Goal: Information Seeking & Learning: Learn about a topic

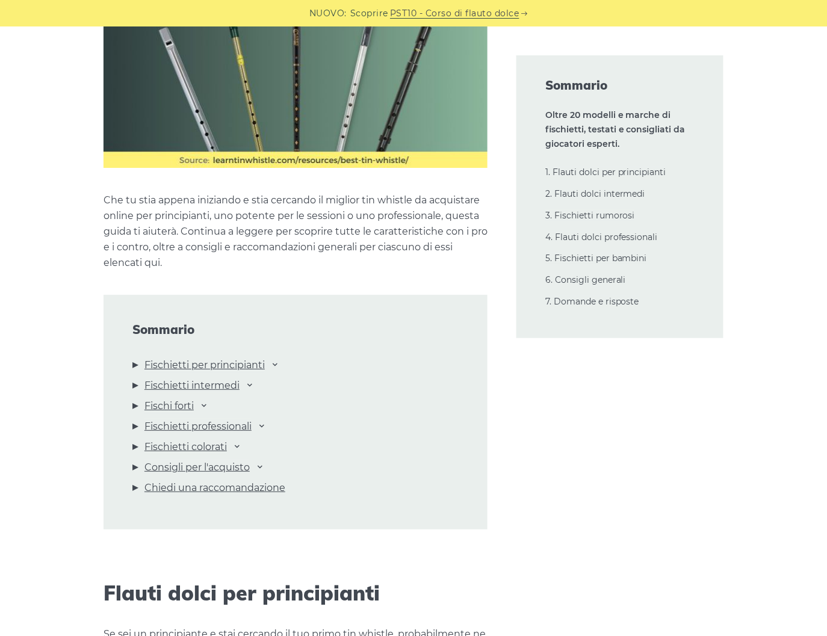
scroll to position [1094, 0]
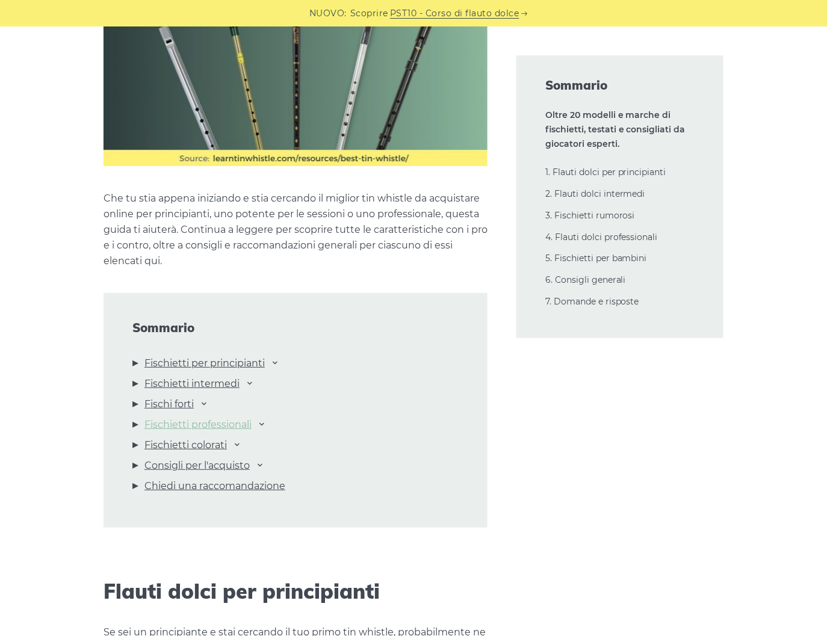
click at [231, 419] on font "Fischietti professionali" at bounding box center [197, 424] width 107 height 11
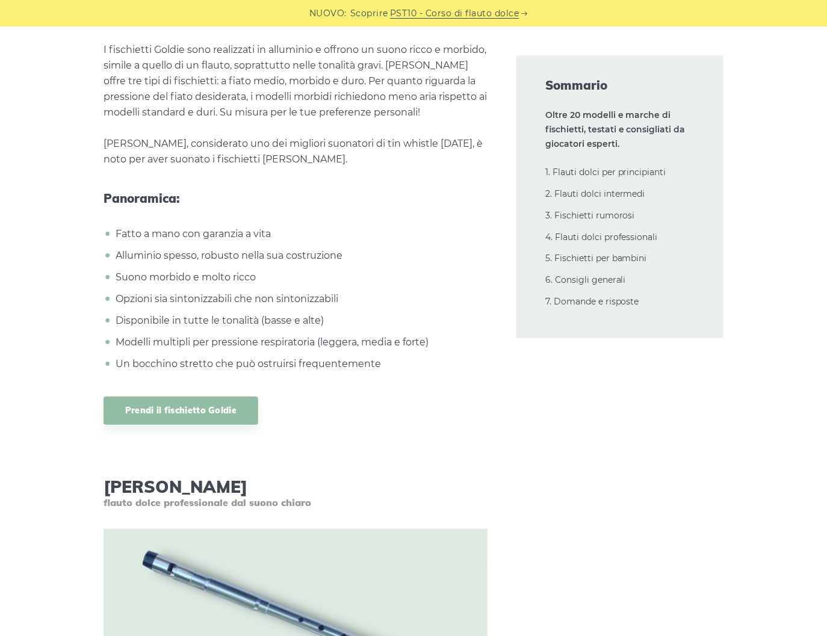
scroll to position [18384, 0]
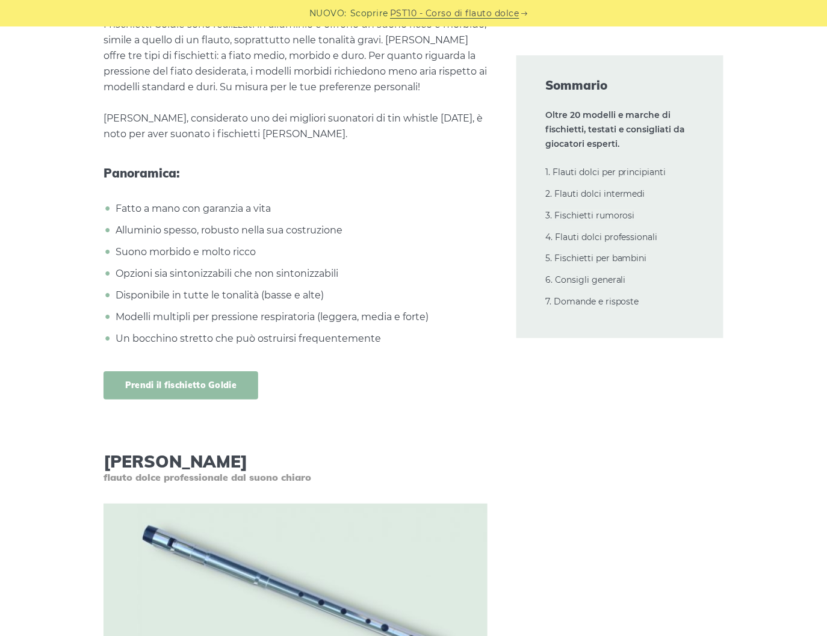
click at [176, 371] on link "Prendi il fischietto Goldie" at bounding box center [181, 385] width 155 height 28
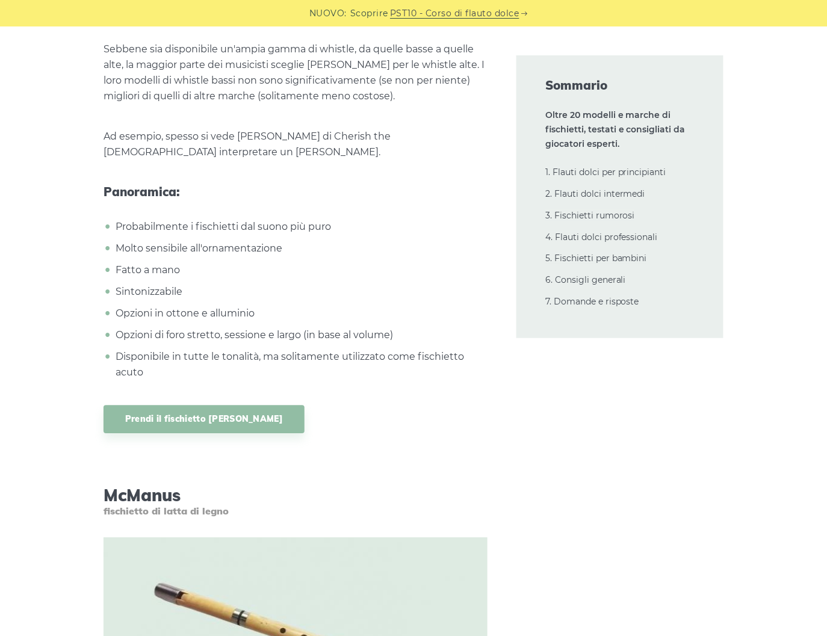
scroll to position [19285, 0]
click at [150, 413] on font "Prendi il fischietto Burke" at bounding box center [204, 418] width 158 height 11
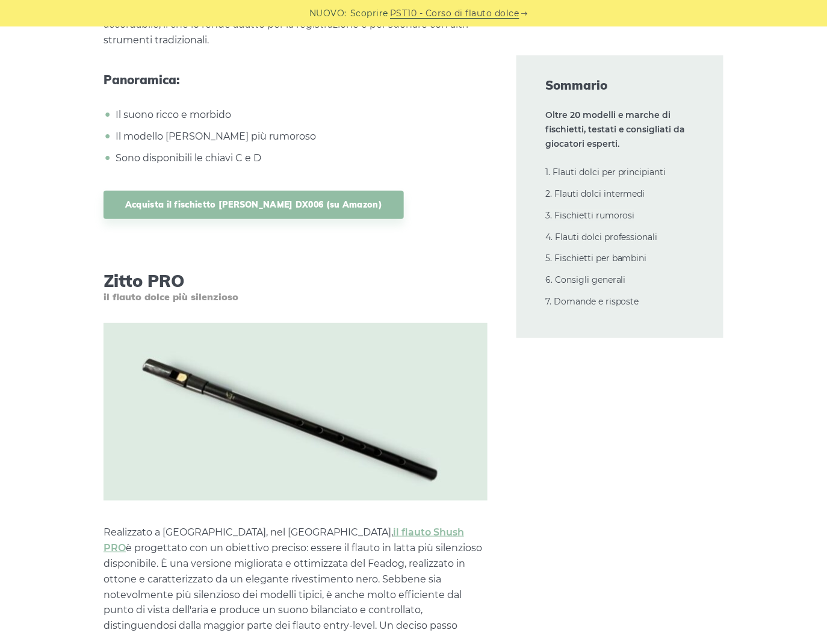
scroll to position [12423, 0]
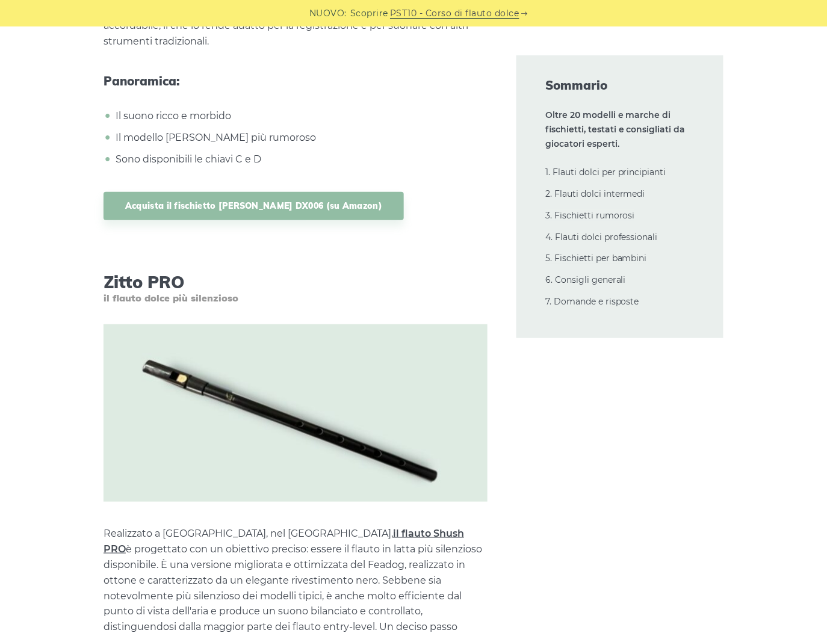
click at [344, 528] on font "il flauto Shush PRO" at bounding box center [284, 541] width 361 height 27
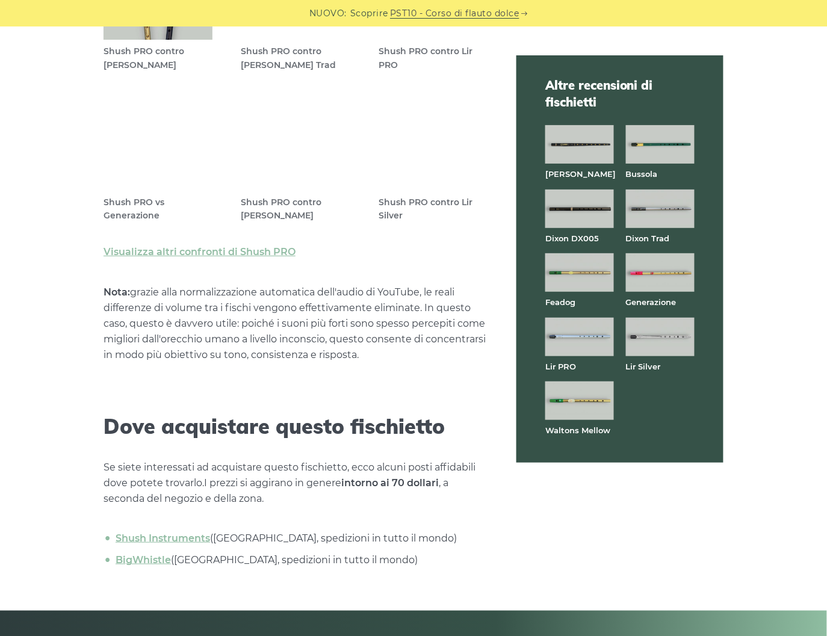
scroll to position [3679, 0]
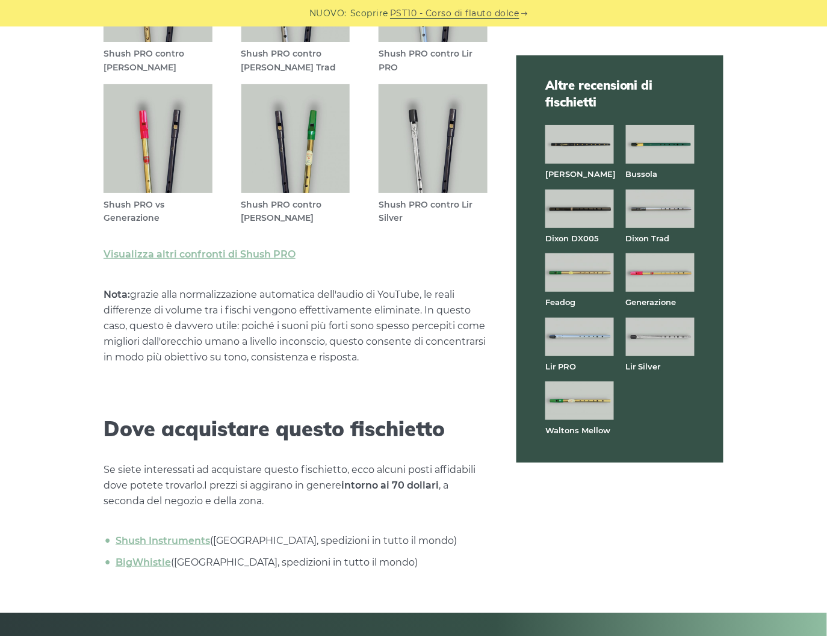
click at [560, 338] on img at bounding box center [579, 337] width 69 height 39
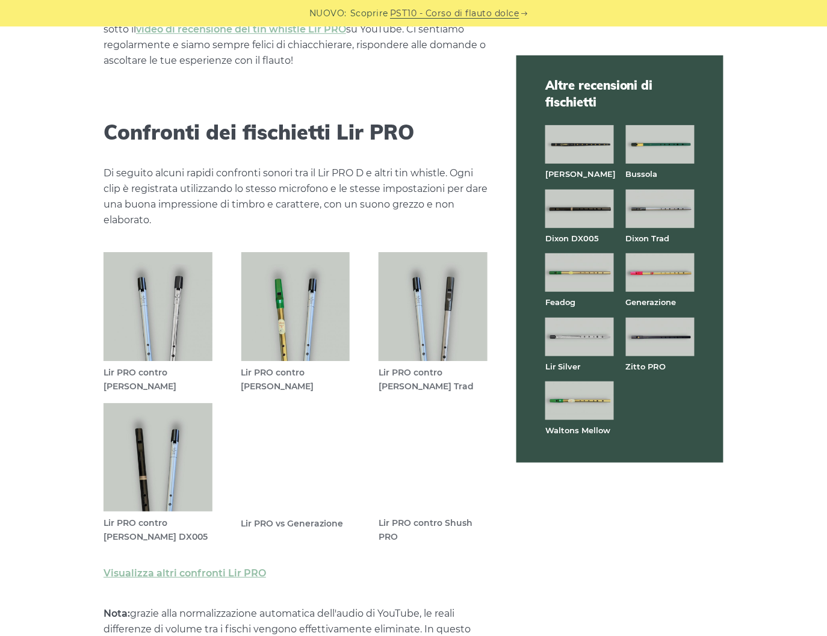
scroll to position [3408, 0]
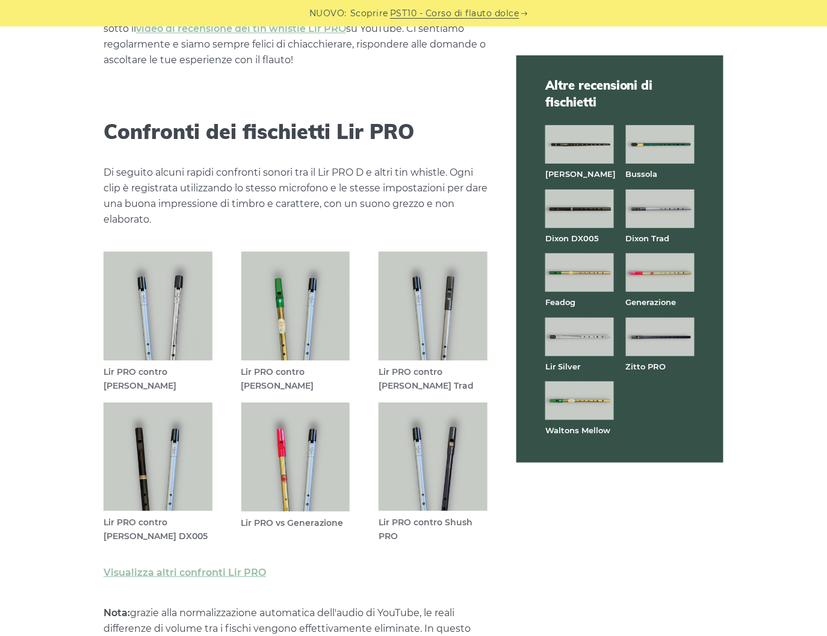
click at [417, 471] on img at bounding box center [433, 457] width 109 height 109
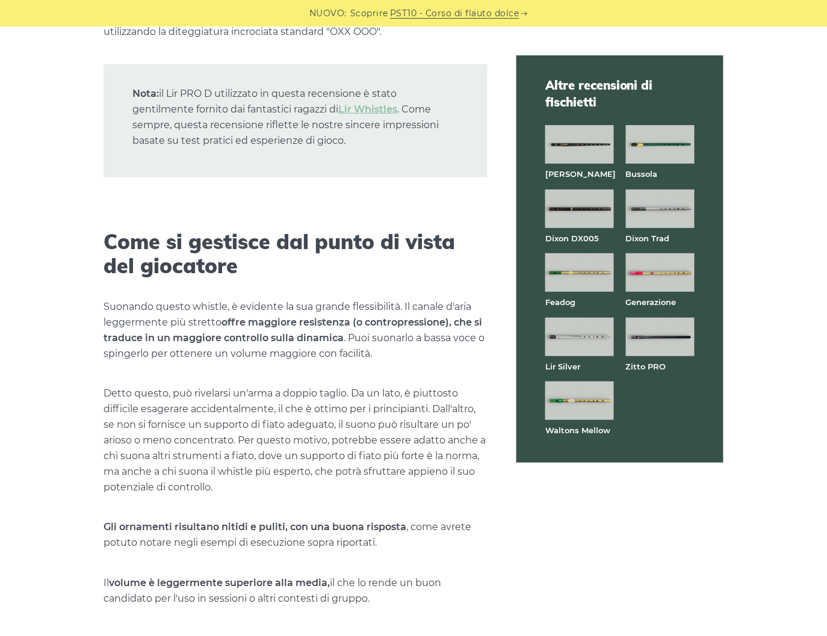
scroll to position [2708, 0]
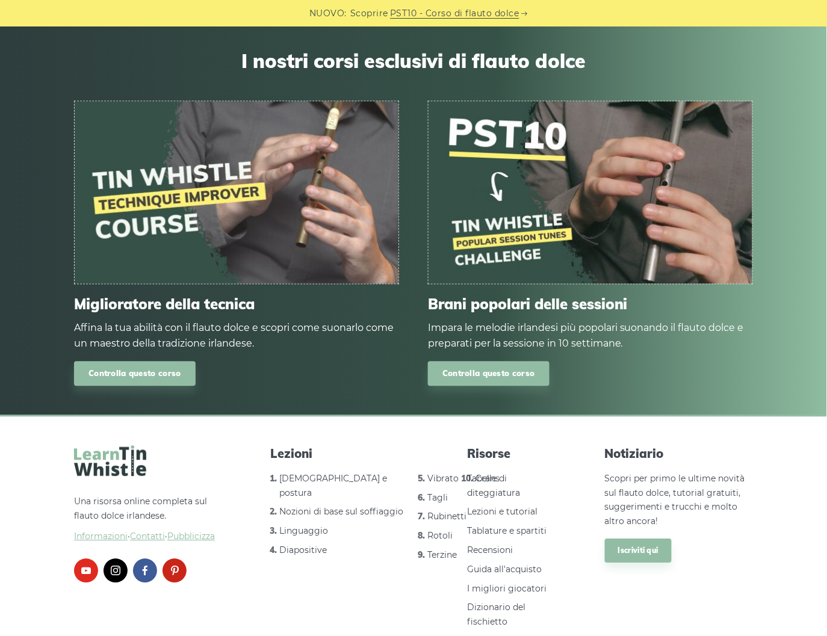
scroll to position [4277, 0]
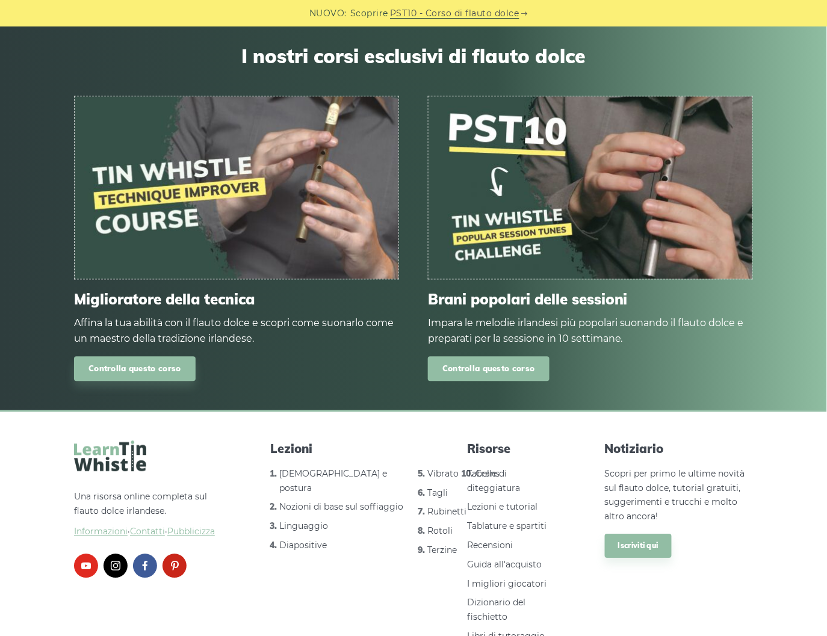
click at [485, 368] on font "Controlla questo corso" at bounding box center [488, 369] width 93 height 10
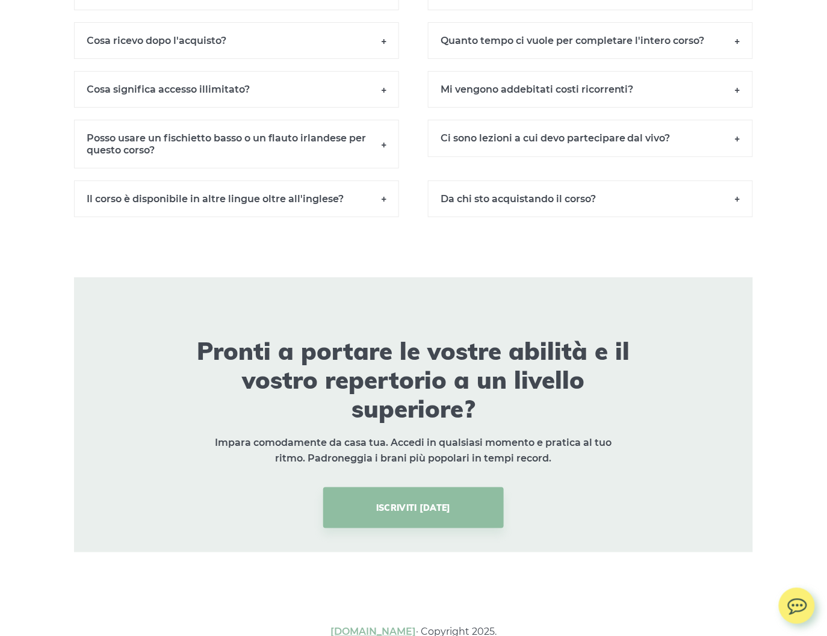
scroll to position [8773, 0]
